Goal: Information Seeking & Learning: Learn about a topic

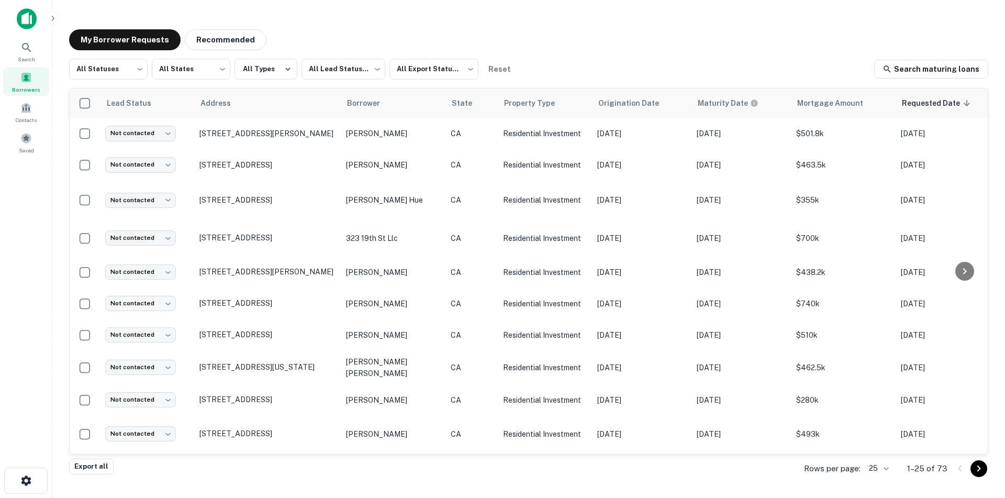
click at [26, 11] on img at bounding box center [27, 18] width 20 height 21
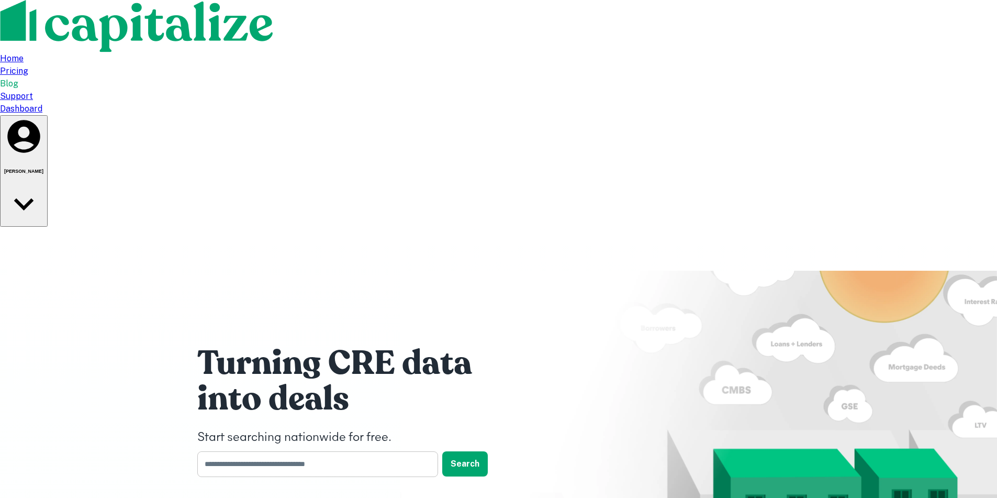
click at [323, 451] on input "text" at bounding box center [313, 464] width 233 height 26
type input "**********"
click at [453, 451] on button "Search" at bounding box center [465, 463] width 46 height 25
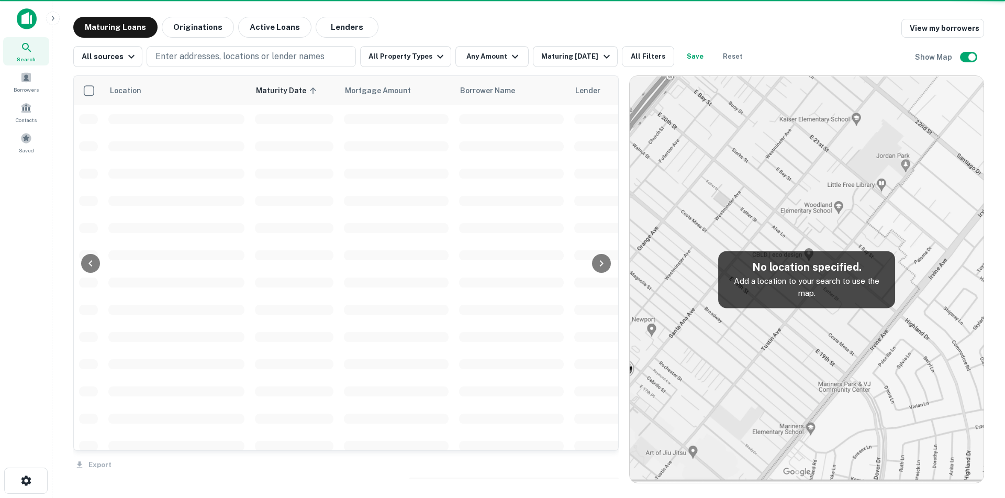
click at [340, 246] on td at bounding box center [396, 254] width 115 height 27
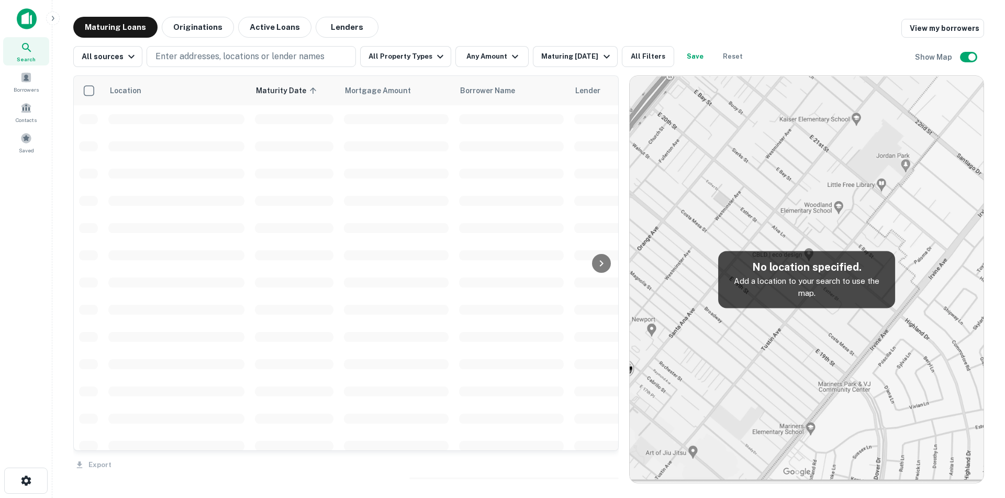
click at [36, 46] on div "Search" at bounding box center [26, 51] width 46 height 28
click at [23, 52] on icon at bounding box center [26, 47] width 13 height 13
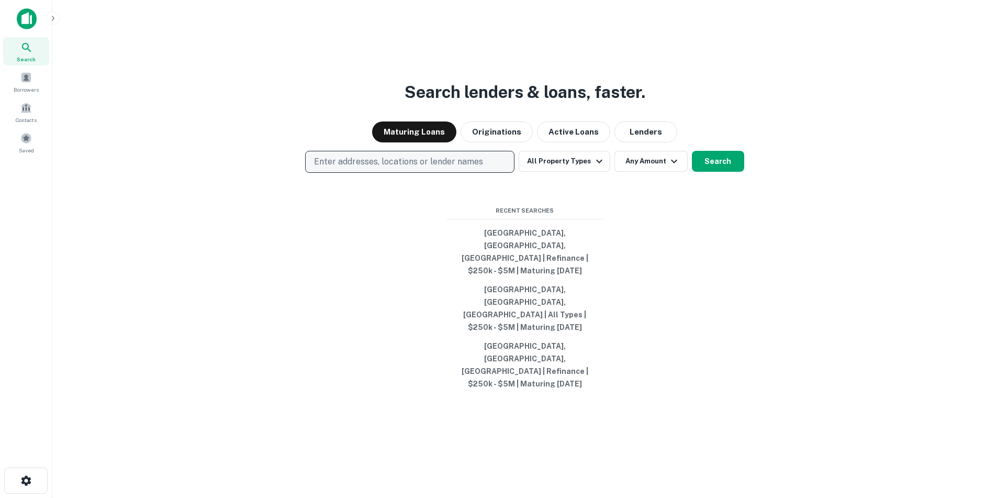
click at [393, 168] on p "Enter addresses, locations or lender names" at bounding box center [398, 161] width 169 height 13
type input "**********"
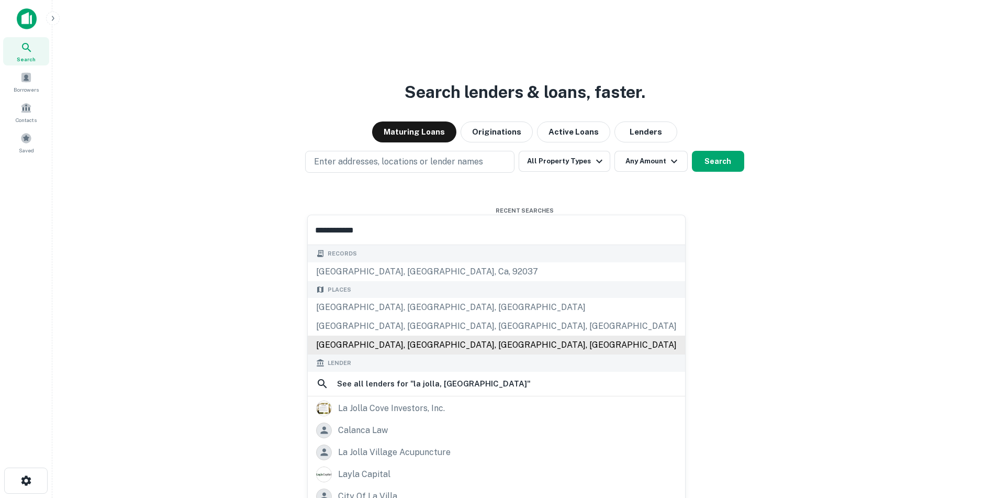
click at [413, 347] on div "Carmel Mountain Road, La Jolla, San Diego, CA, USA" at bounding box center [496, 344] width 377 height 19
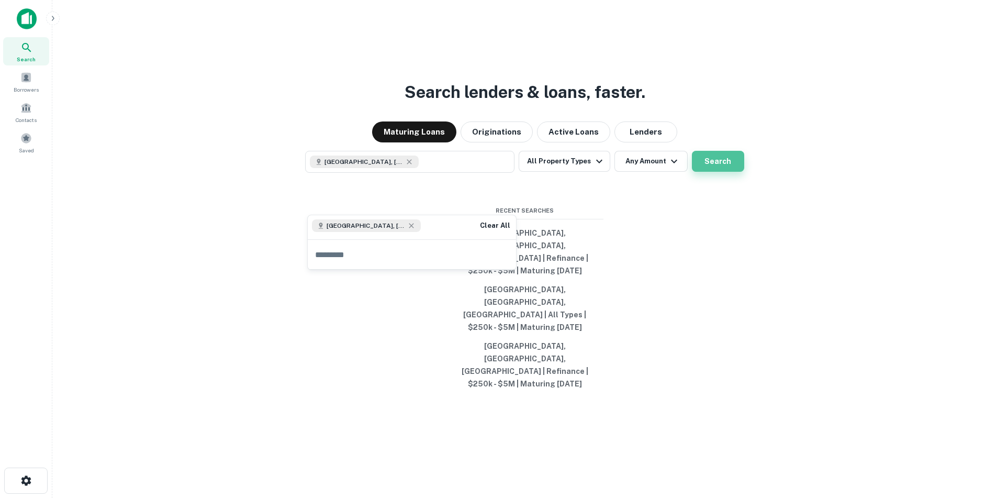
click at [703, 172] on button "Search" at bounding box center [718, 161] width 52 height 21
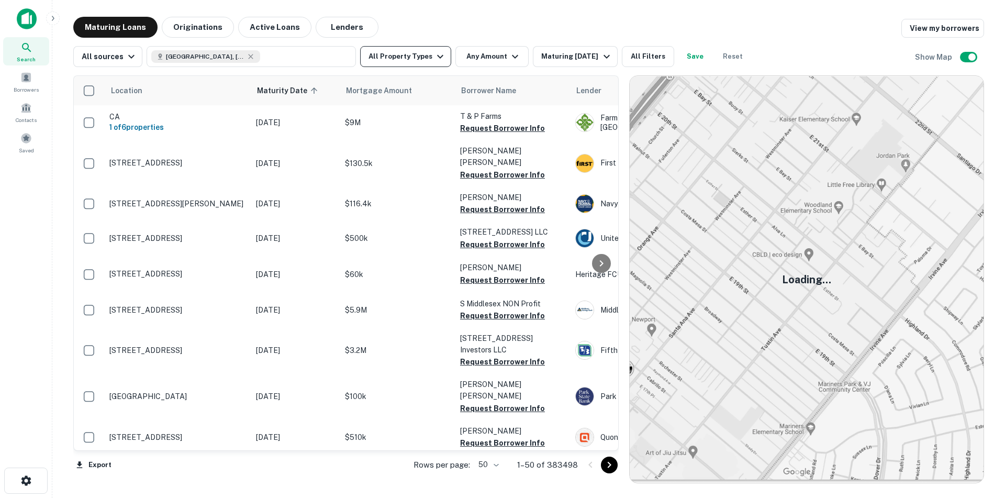
click at [436, 55] on icon "button" at bounding box center [440, 56] width 13 height 13
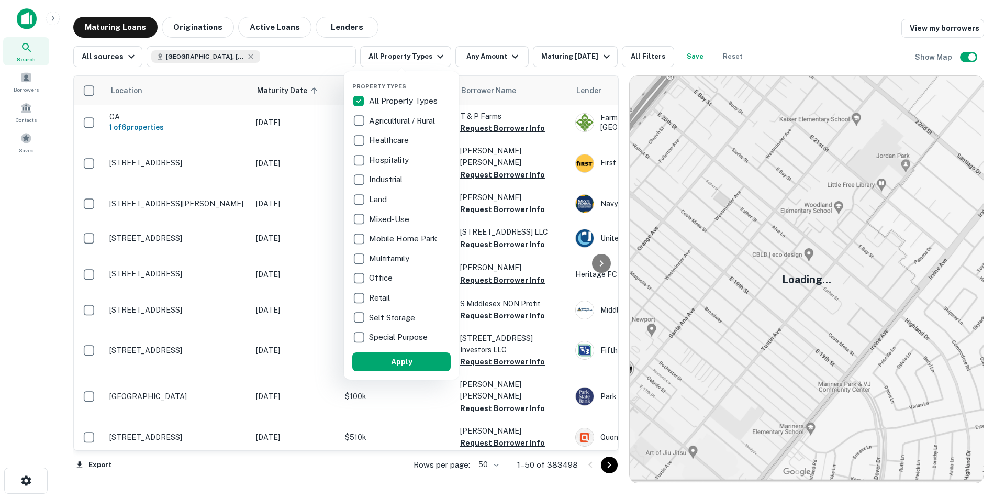
click at [418, 30] on div at bounding box center [502, 249] width 1005 height 498
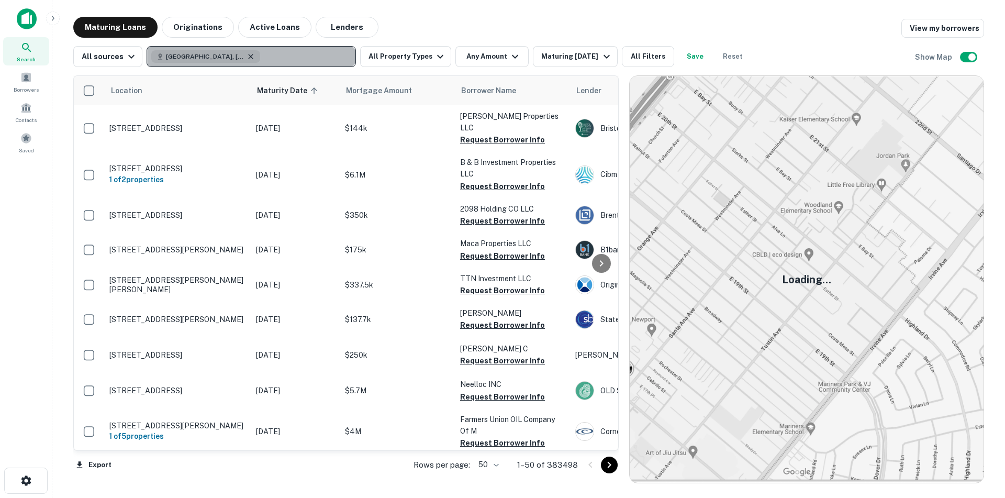
click at [247, 57] on icon "button" at bounding box center [251, 56] width 8 height 8
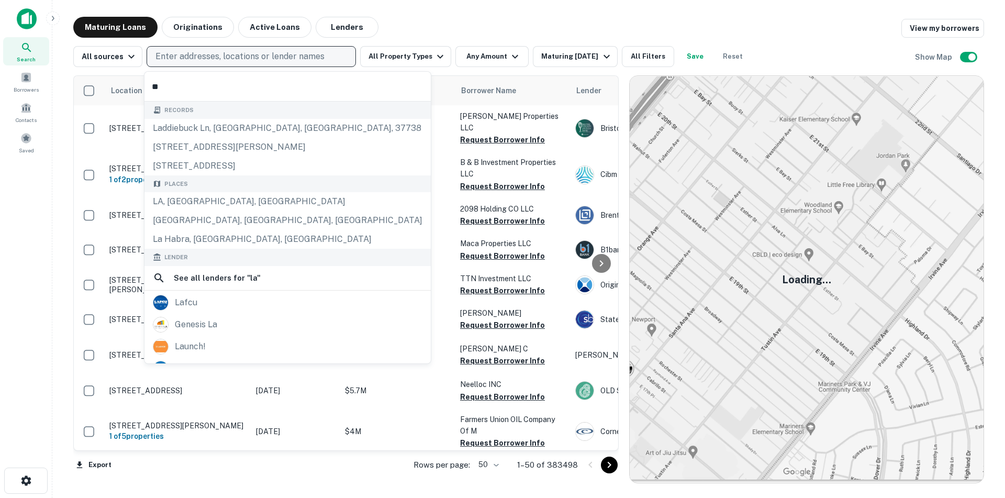
type input "*"
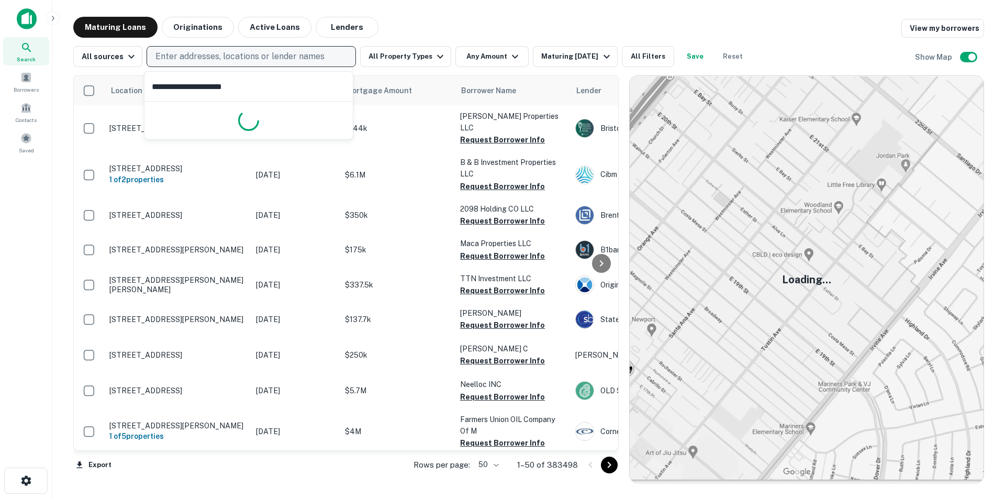
type input "**********"
click at [285, 57] on p "Enter addresses, locations or lender names" at bounding box center [239, 56] width 169 height 13
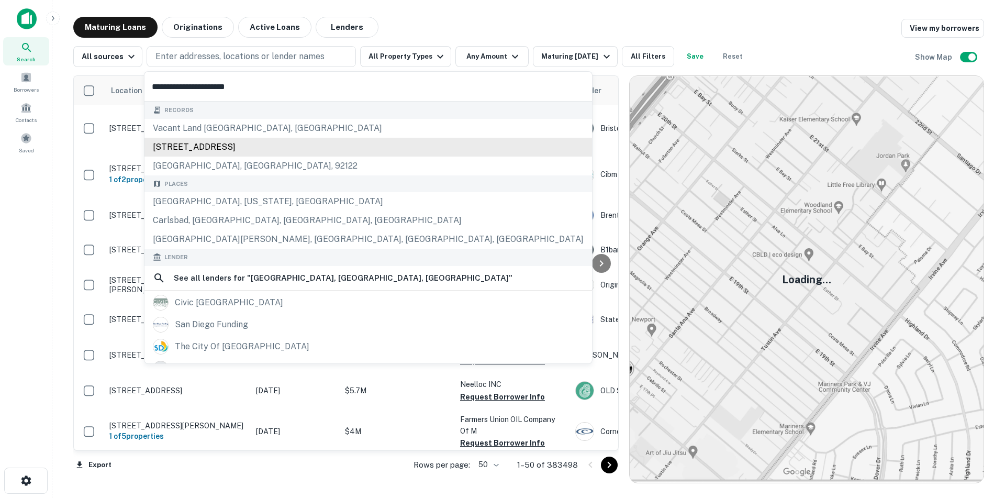
click at [242, 149] on div "6627-6631 la jolla boulevard, san diego (la jolla area), ca, 92037" at bounding box center [367, 147] width 447 height 19
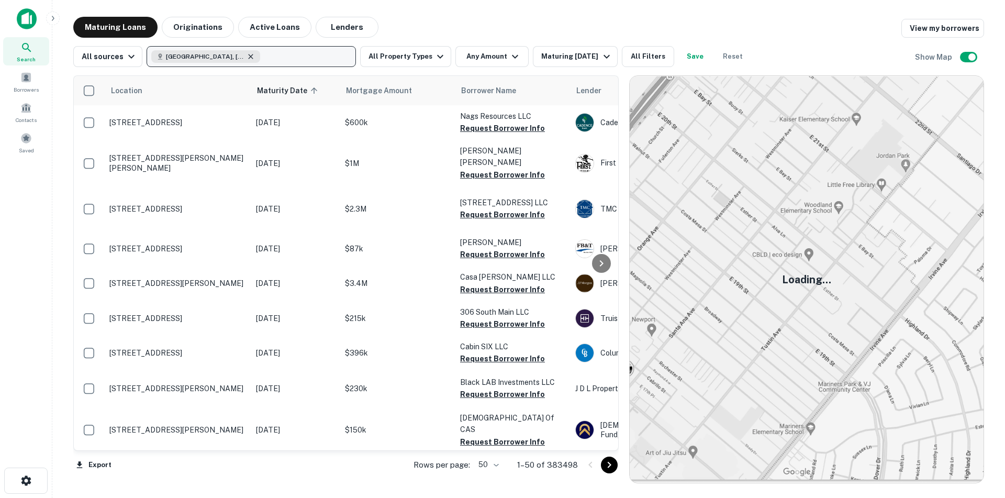
click at [249, 56] on icon "button" at bounding box center [251, 56] width 5 height 5
click at [249, 52] on p "Enter addresses, locations or lender names" at bounding box center [239, 56] width 169 height 13
click at [147, 46] on button "Enter addresses, locations or lender names" at bounding box center [251, 56] width 209 height 21
type input "**********"
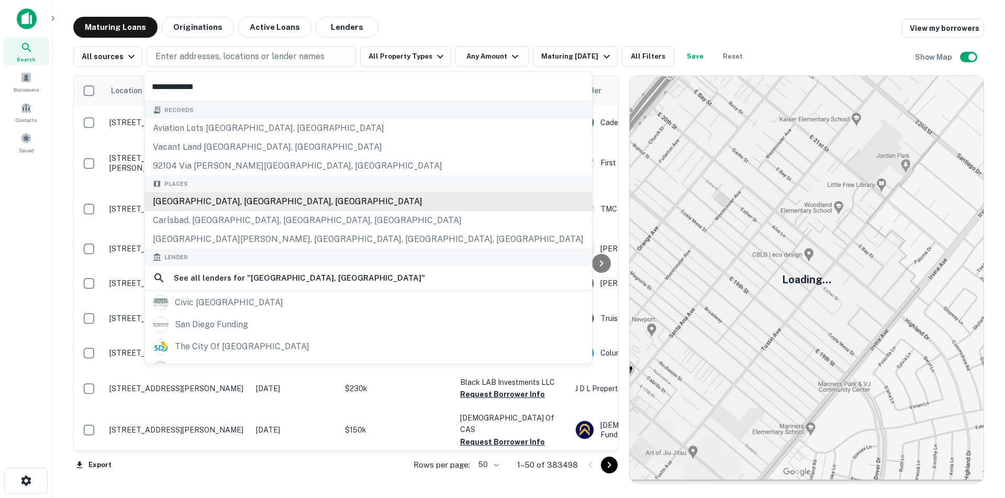
click at [207, 202] on div "San Diego, CA, USA" at bounding box center [367, 201] width 447 height 19
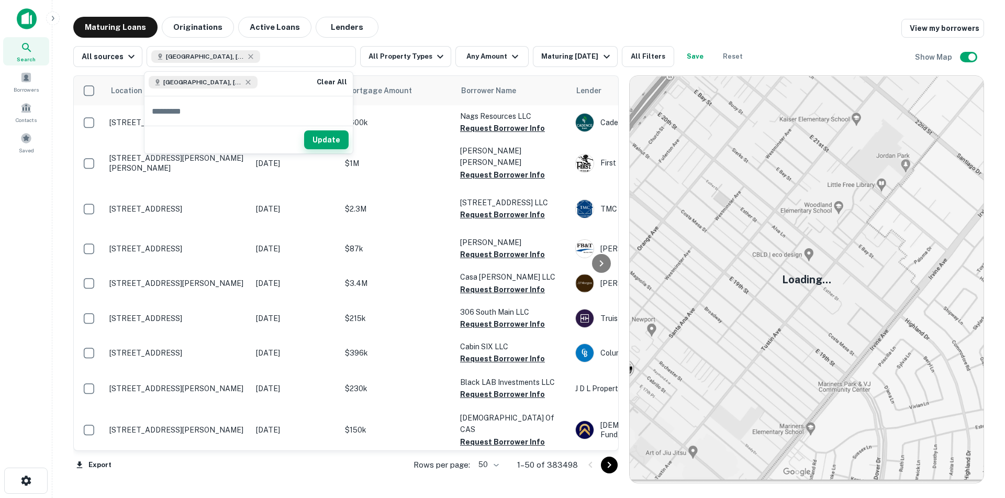
click at [339, 147] on button "Update" at bounding box center [326, 139] width 44 height 19
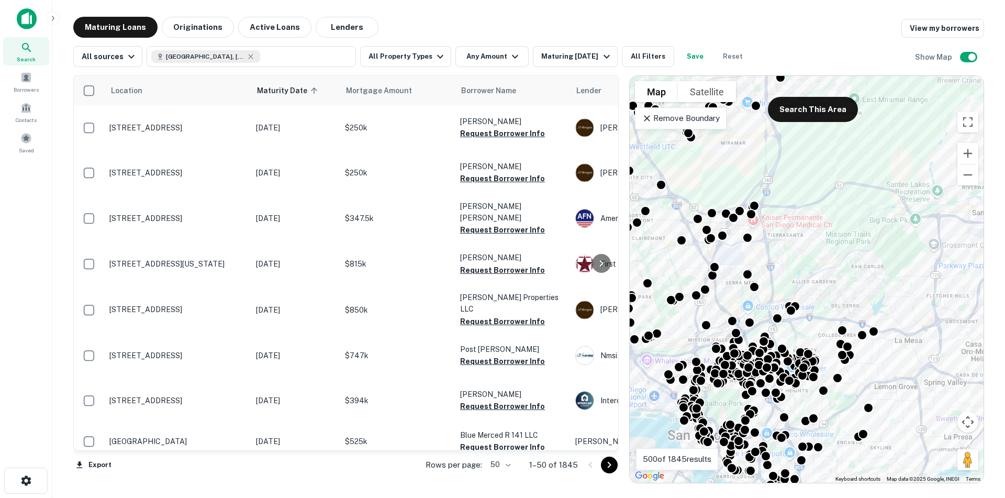
click at [649, 118] on icon at bounding box center [647, 118] width 10 height 10
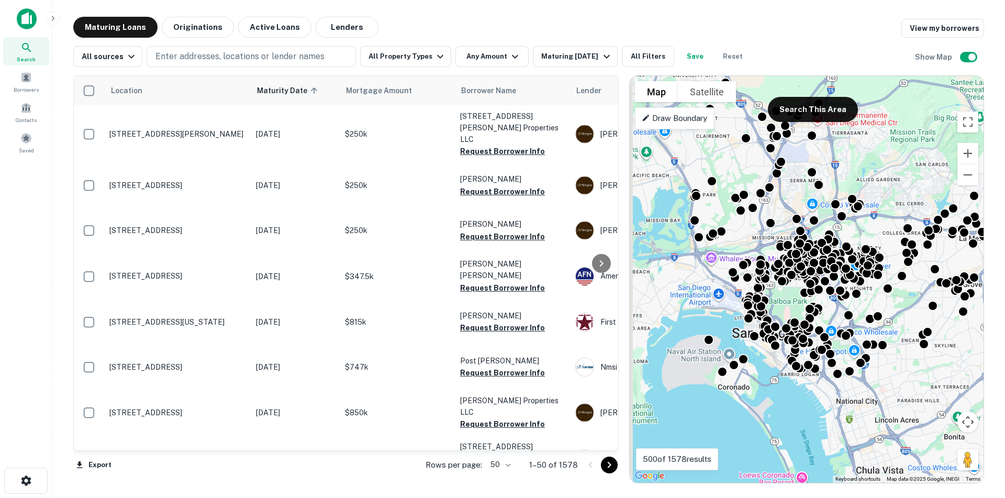
drag, startPoint x: 815, startPoint y: 308, endPoint x: 882, endPoint y: 204, distance: 124.3
click at [882, 204] on div "To activate drag with keyboard, press Alt + Enter. Once in keyboard drag state,…" at bounding box center [807, 279] width 354 height 407
click at [963, 180] on button "Zoom out" at bounding box center [967, 174] width 21 height 21
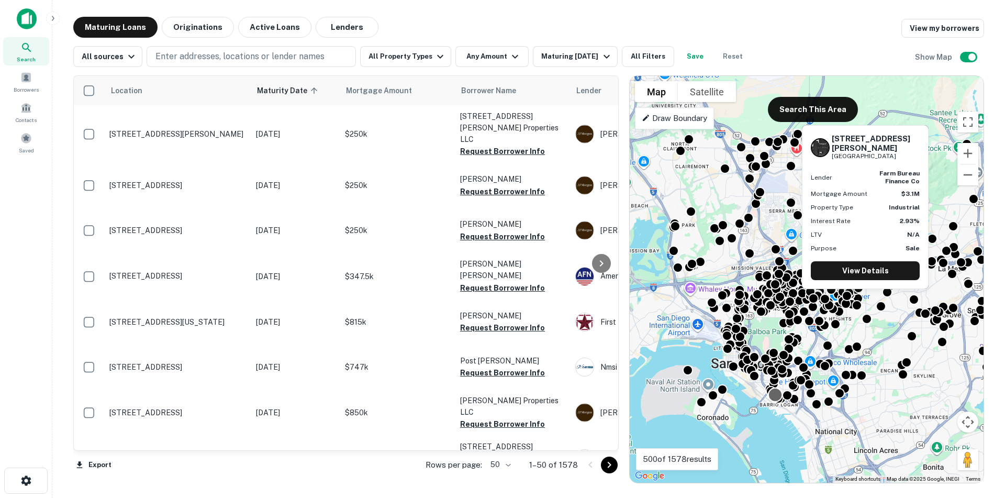
drag, startPoint x: 734, startPoint y: 404, endPoint x: 774, endPoint y: 395, distance: 40.9
click at [774, 395] on div at bounding box center [775, 394] width 15 height 15
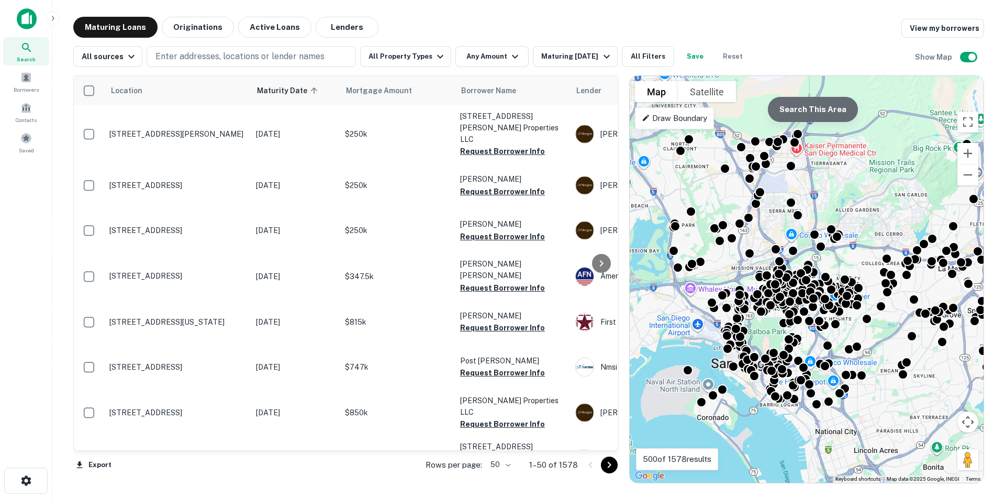
click at [820, 104] on button "Search This Area" at bounding box center [813, 109] width 90 height 25
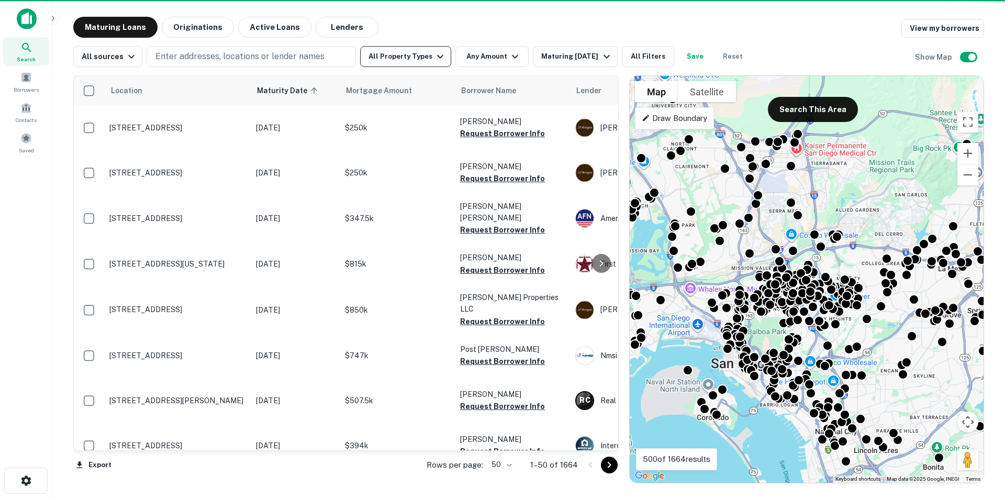
click at [437, 56] on icon "button" at bounding box center [440, 57] width 6 height 4
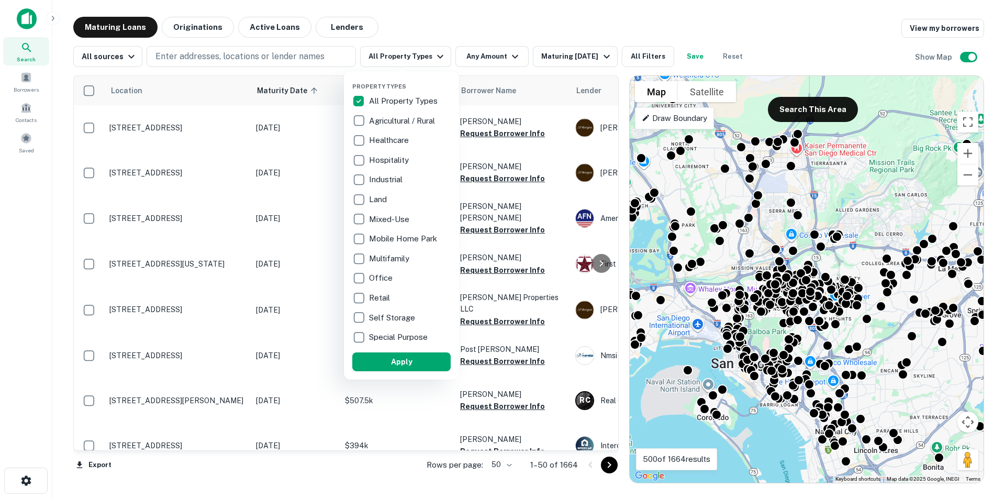
click at [632, 60] on div at bounding box center [502, 249] width 1005 height 498
click at [642, 54] on div at bounding box center [502, 249] width 1005 height 498
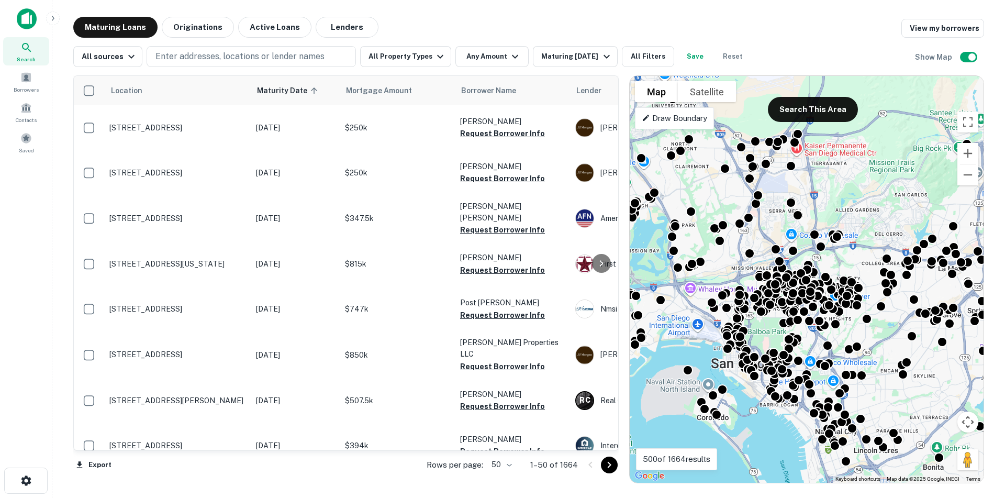
click at [642, 54] on button "All Filters" at bounding box center [648, 56] width 52 height 21
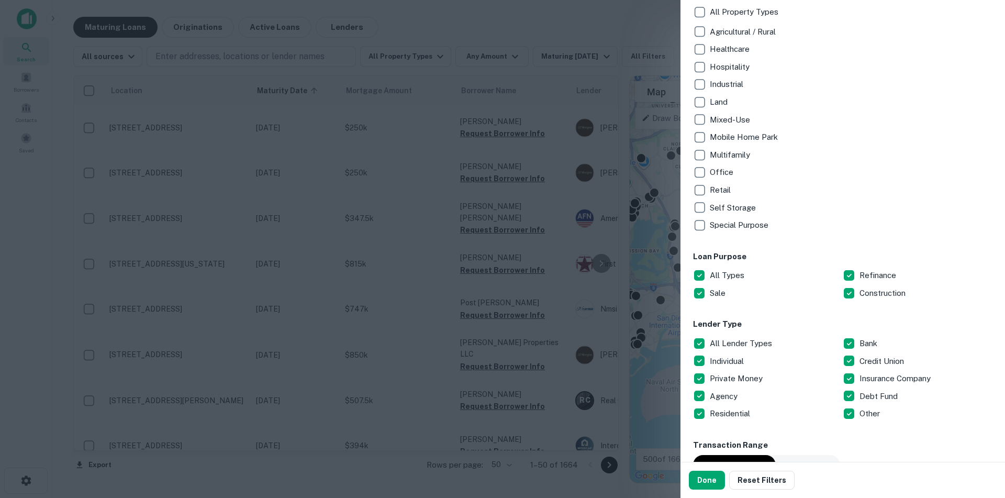
scroll to position [209, 0]
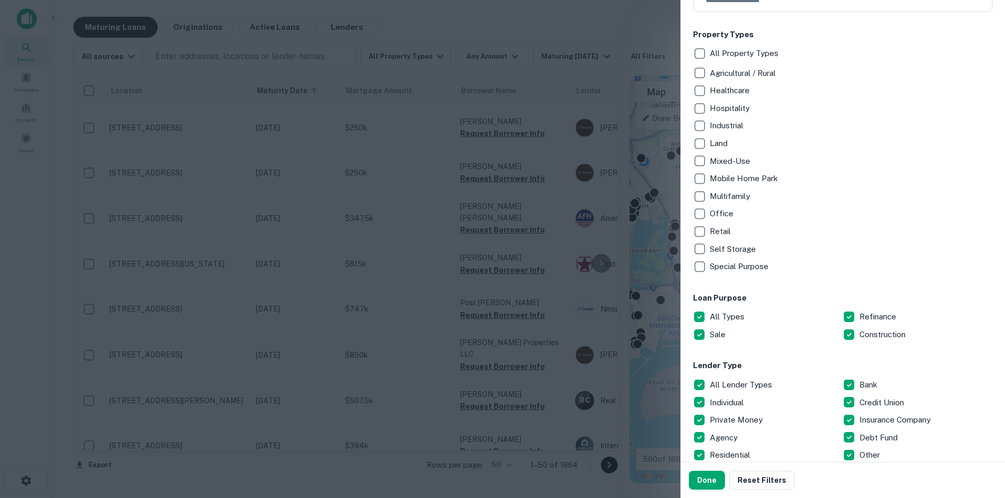
click at [636, 31] on div at bounding box center [502, 249] width 1005 height 498
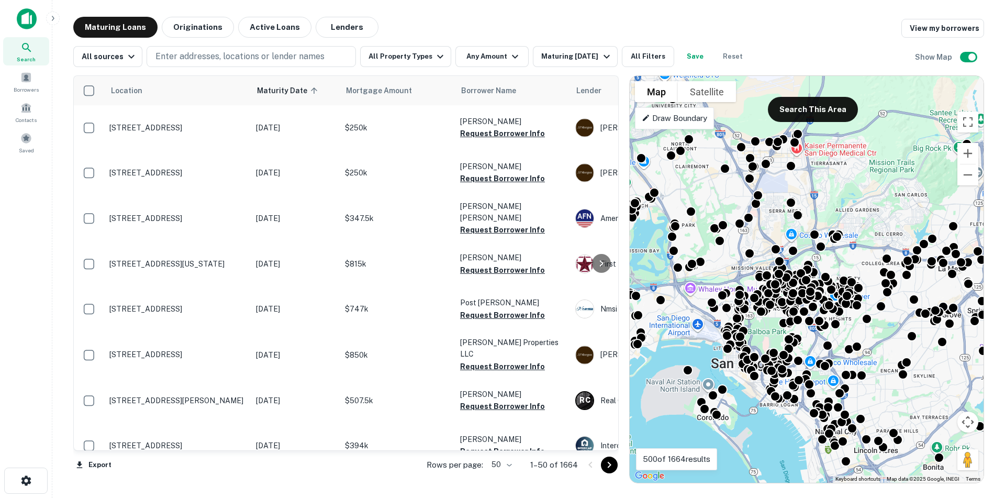
click at [20, 15] on img at bounding box center [27, 18] width 20 height 21
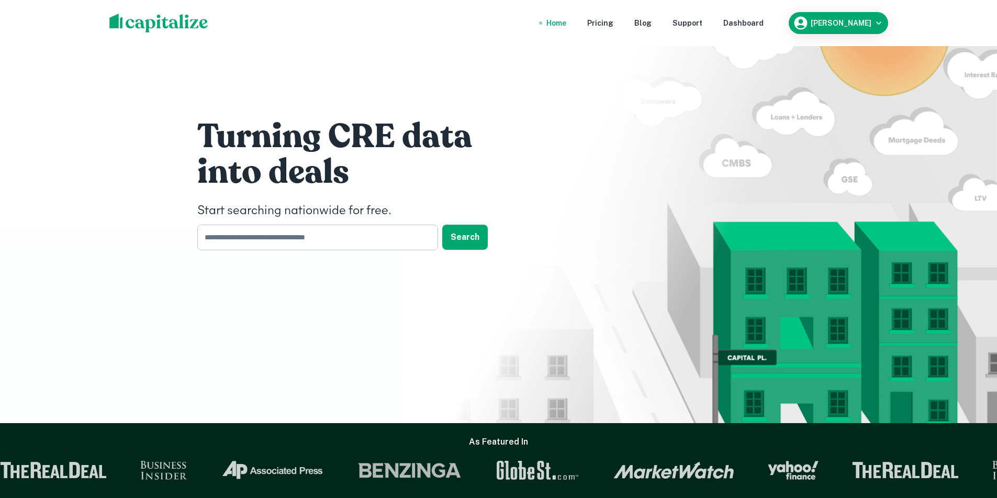
click at [253, 244] on input "text" at bounding box center [313, 238] width 233 height 26
type input "**********"
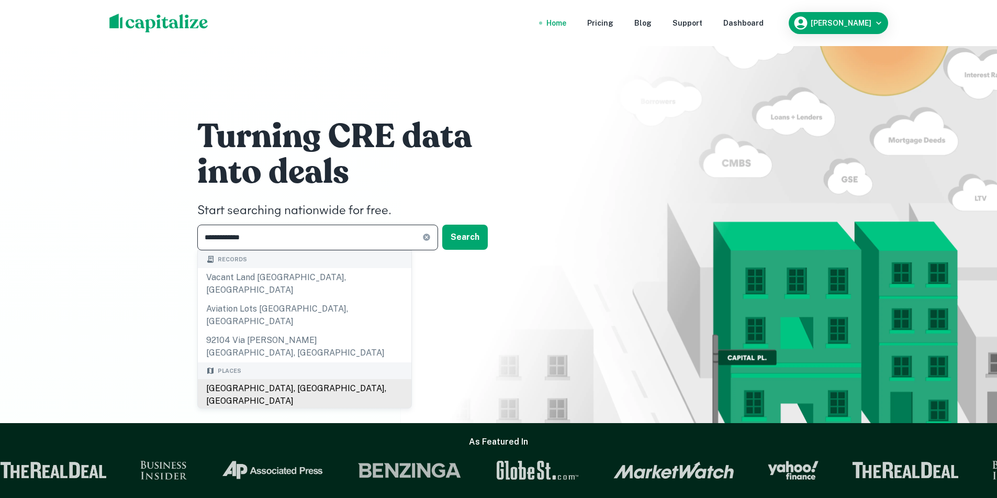
click at [262, 349] on body "**********" at bounding box center [498, 249] width 997 height 498
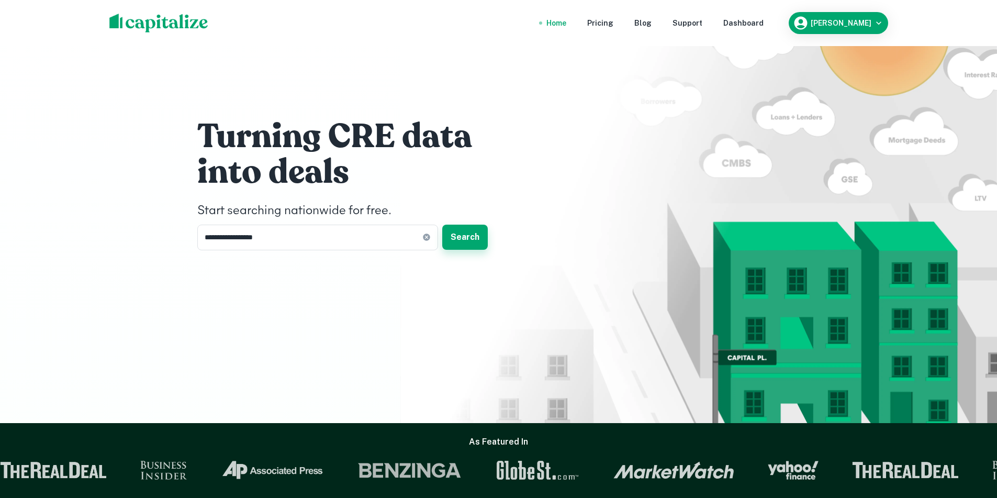
click at [467, 231] on button "Search" at bounding box center [465, 237] width 46 height 25
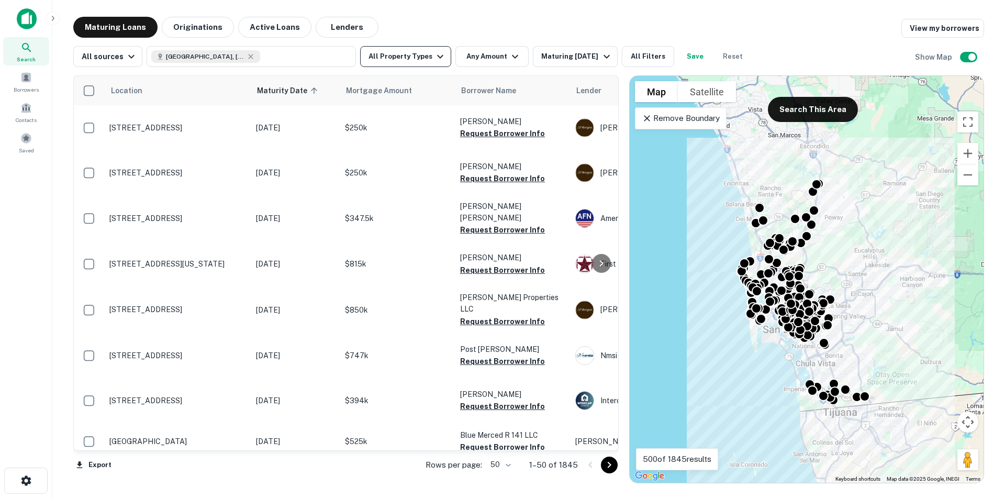
click at [437, 56] on icon "button" at bounding box center [440, 57] width 6 height 4
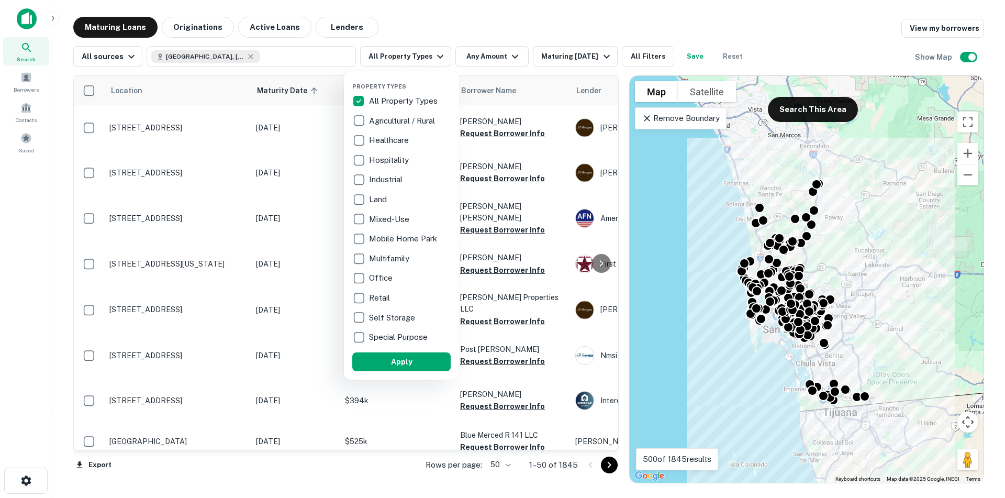
click at [639, 53] on div at bounding box center [502, 249] width 1005 height 498
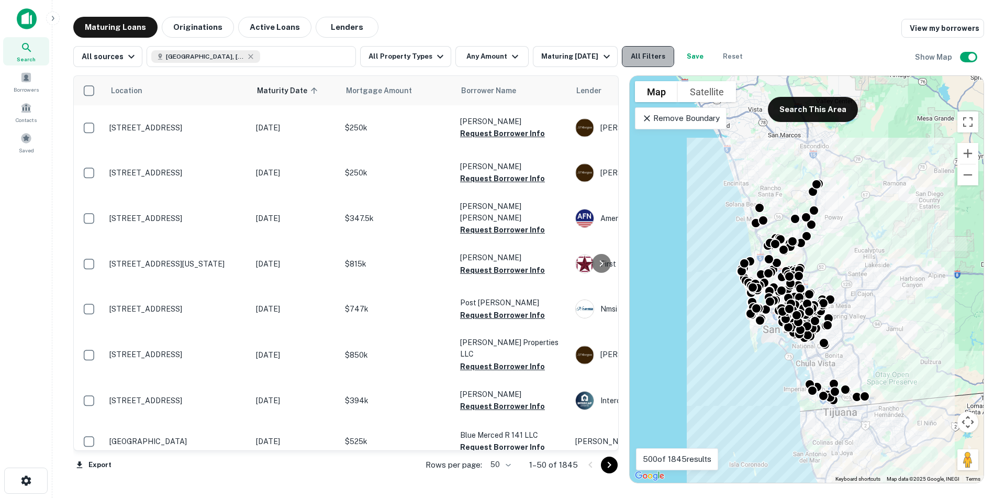
click at [647, 54] on button "All Filters" at bounding box center [648, 56] width 52 height 21
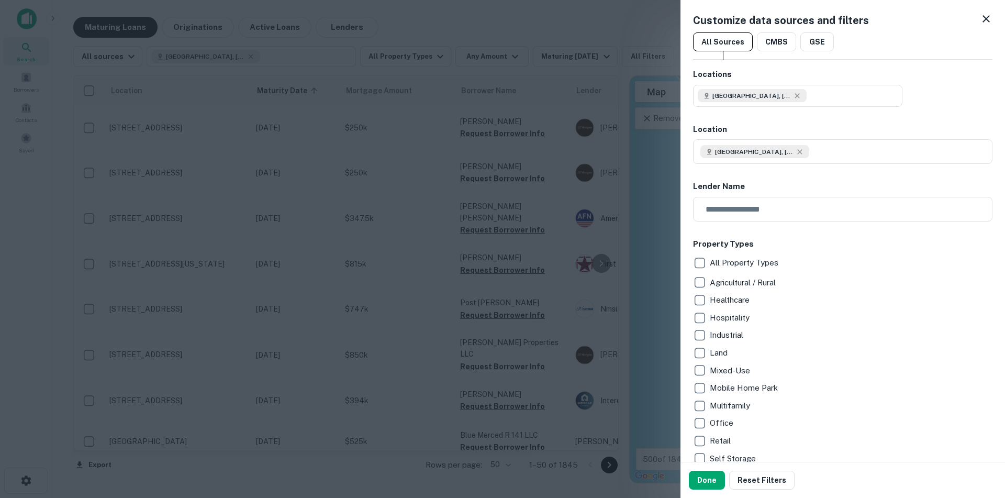
click at [613, 46] on div at bounding box center [502, 249] width 1005 height 498
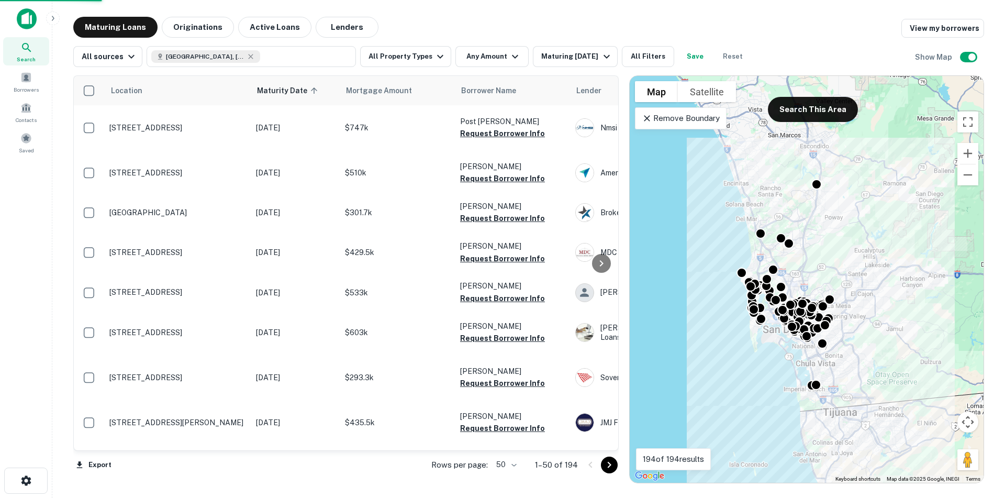
click at [25, 19] on img at bounding box center [27, 18] width 20 height 21
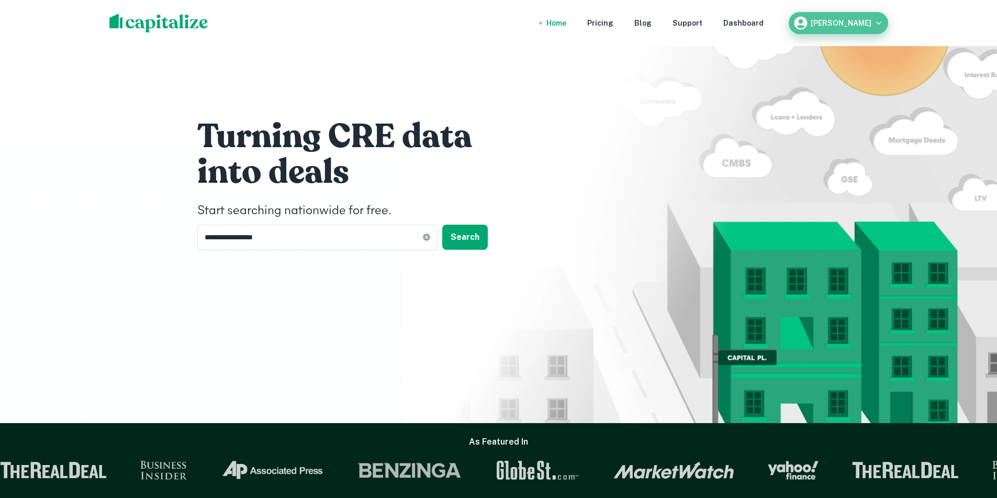
click at [878, 21] on icon "button" at bounding box center [878, 23] width 10 height 10
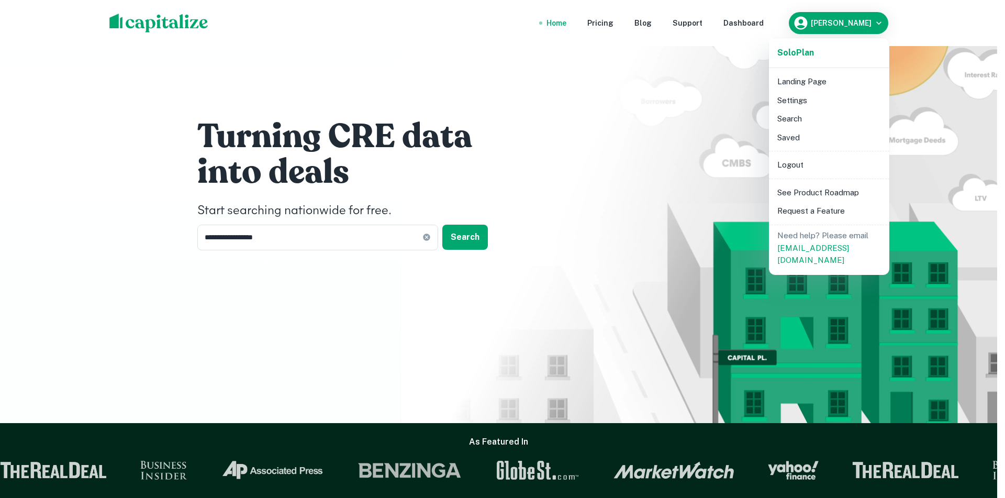
click at [613, 66] on div at bounding box center [502, 249] width 1005 height 498
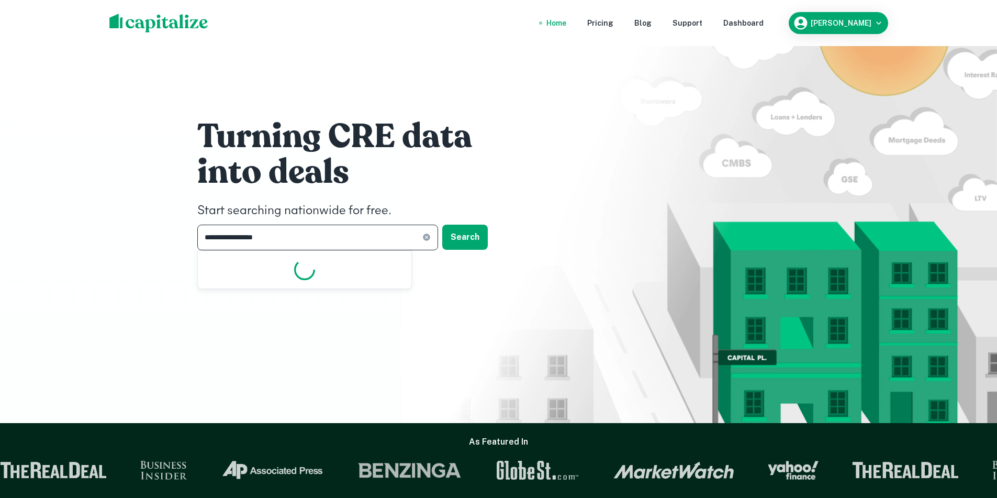
click at [299, 234] on input "**********" at bounding box center [309, 238] width 225 height 26
click at [452, 245] on button "Search" at bounding box center [465, 237] width 46 height 25
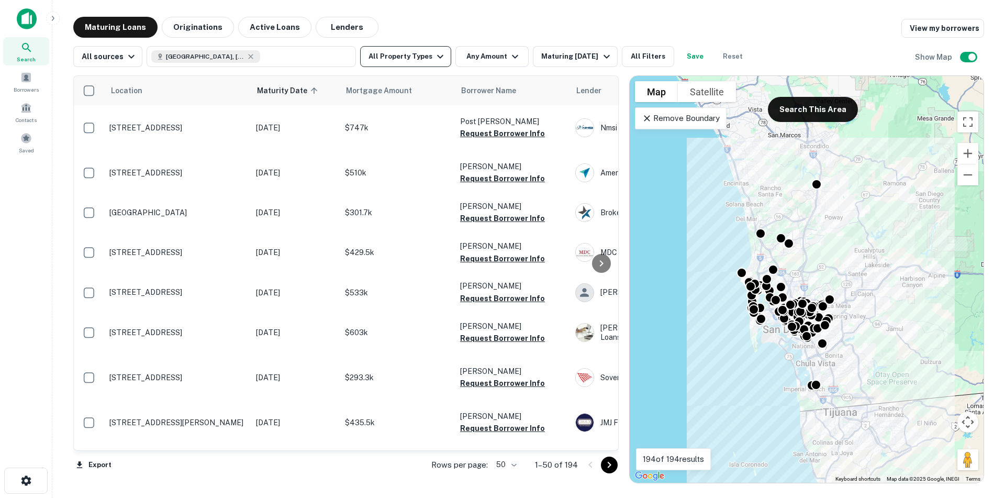
click at [437, 55] on icon "button" at bounding box center [440, 57] width 6 height 4
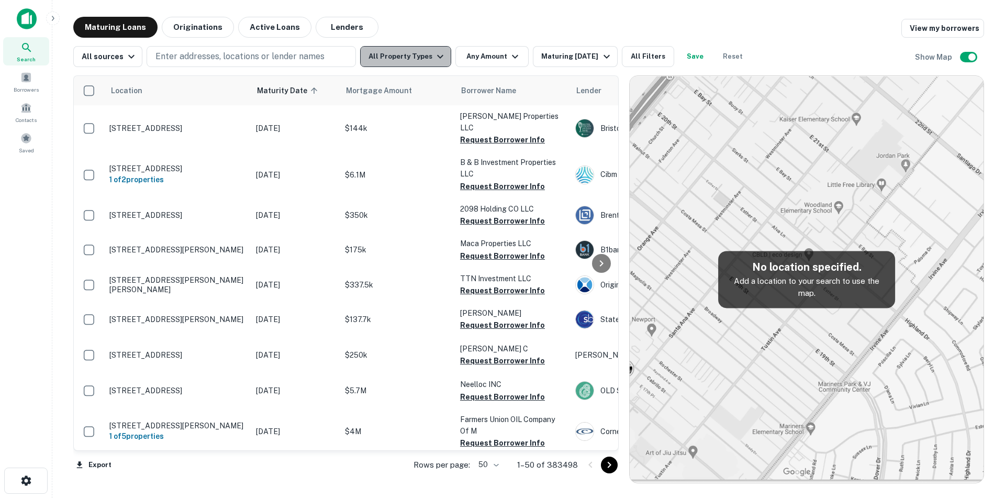
click at [434, 55] on icon "button" at bounding box center [440, 56] width 13 height 13
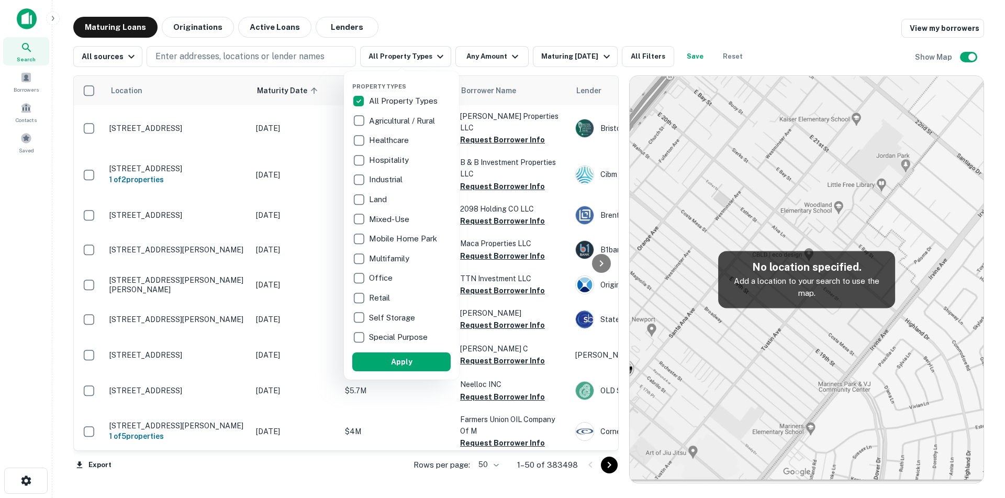
click at [409, 32] on div at bounding box center [502, 249] width 1005 height 498
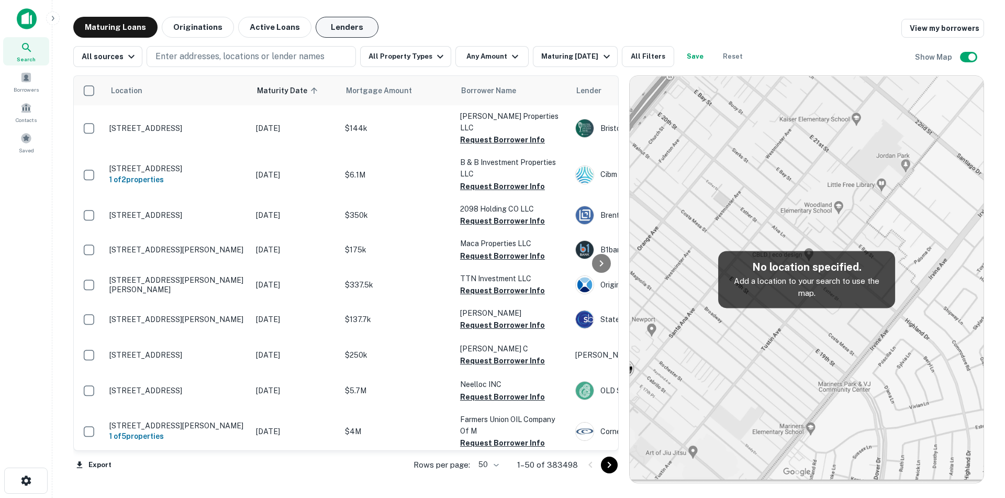
click at [340, 27] on button "Lenders" at bounding box center [347, 27] width 63 height 21
